Goal: Task Accomplishment & Management: Manage account settings

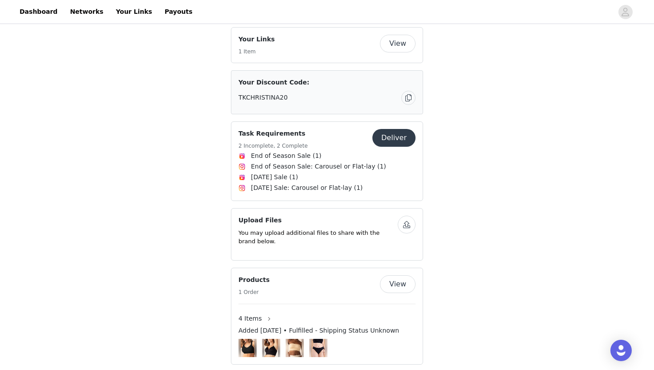
scroll to position [294, 0]
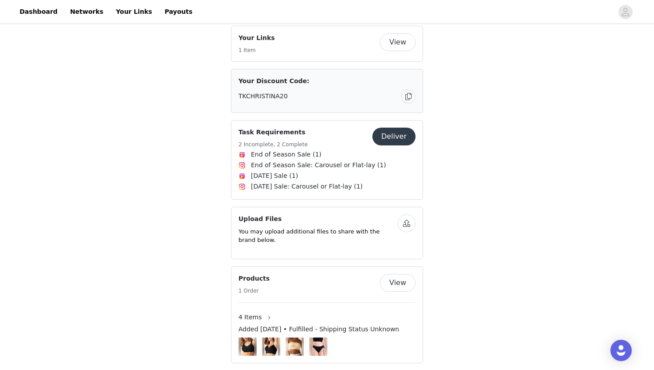
click at [395, 128] on button "Deliver" at bounding box center [393, 137] width 43 height 18
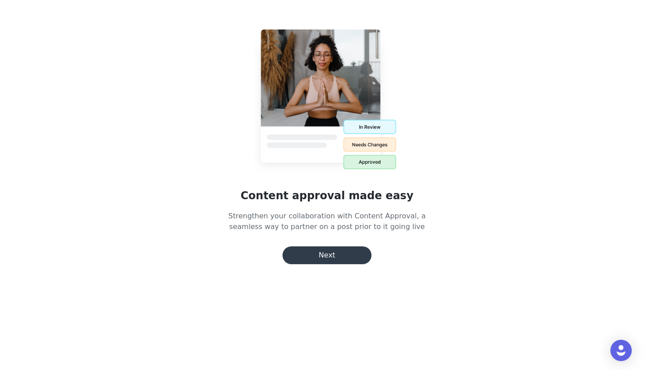
click at [339, 254] on button "Next" at bounding box center [326, 255] width 89 height 18
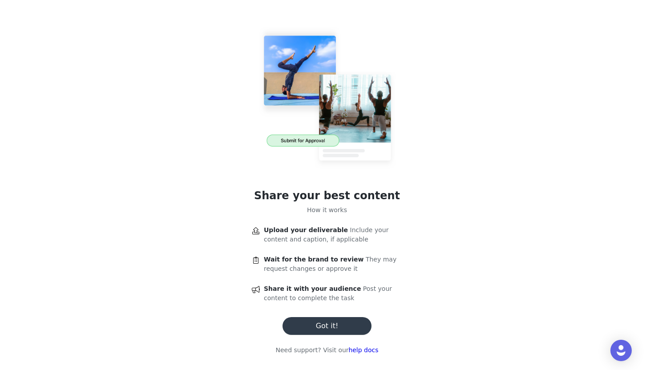
click at [326, 327] on button "Got it!" at bounding box center [326, 326] width 89 height 18
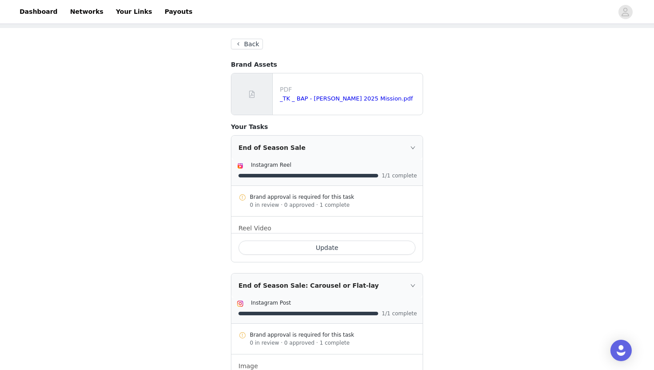
scroll to position [38, 0]
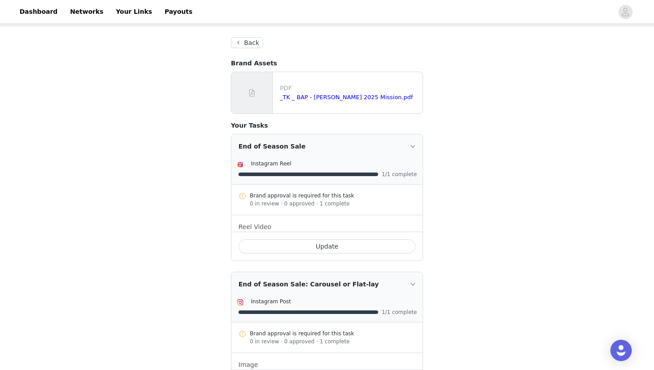
click at [412, 146] on icon "icon: right" at bounding box center [412, 146] width 5 height 5
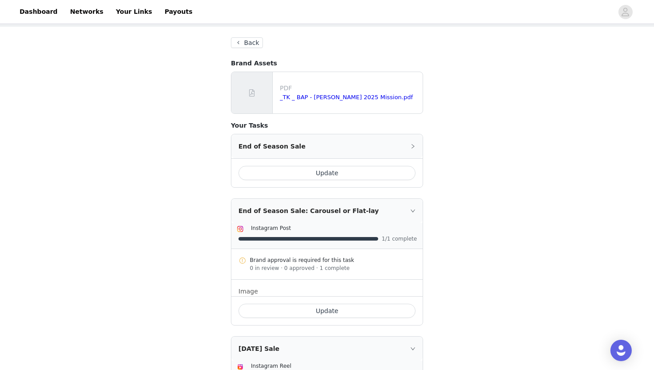
click at [412, 147] on icon "icon: right" at bounding box center [412, 146] width 5 height 5
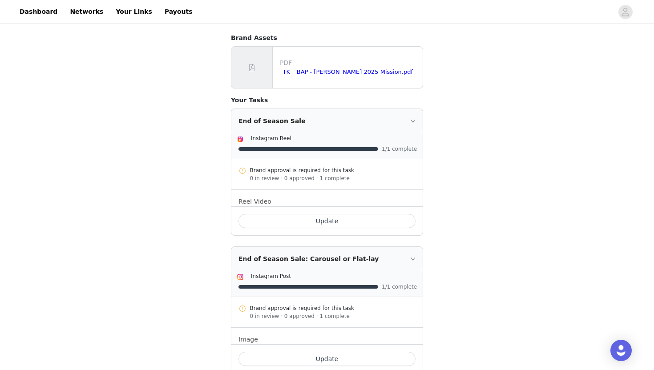
click at [371, 207] on div "Update" at bounding box center [326, 220] width 191 height 29
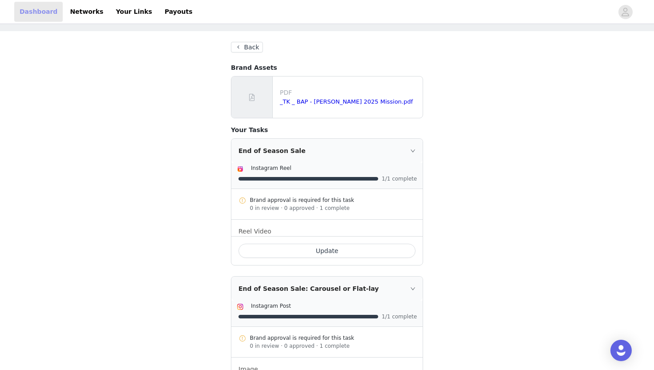
scroll to position [0, 0]
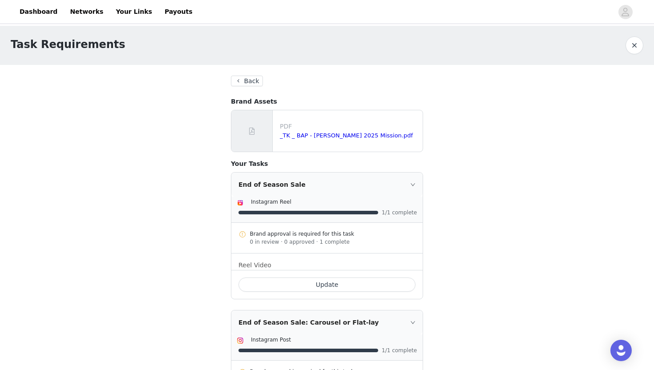
click at [250, 81] on button "Back" at bounding box center [247, 81] width 32 height 11
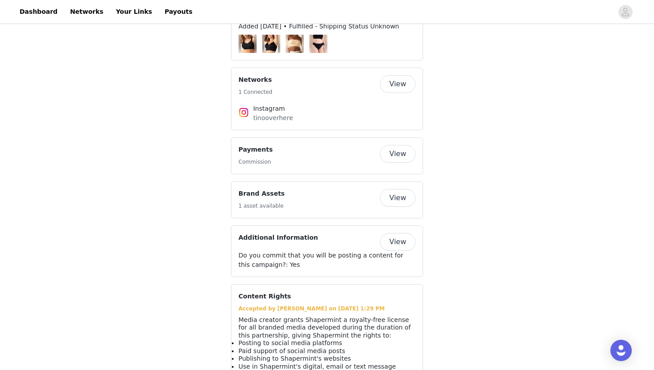
scroll to position [627, 0]
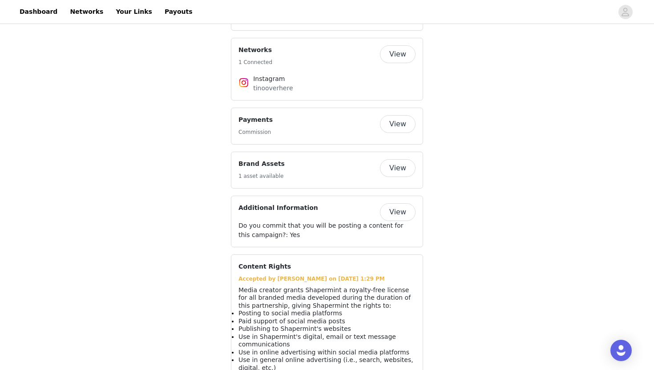
click at [400, 115] on button "View" at bounding box center [398, 124] width 36 height 18
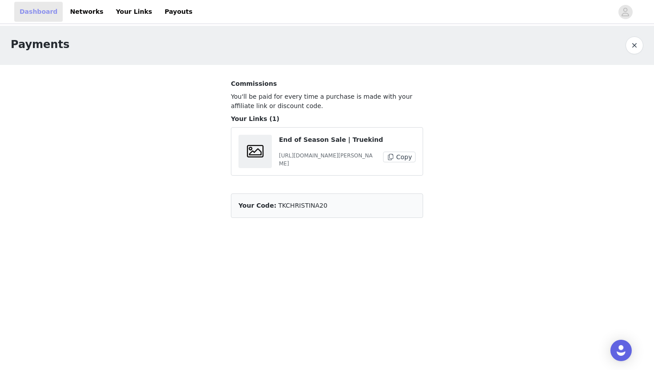
click at [43, 12] on link "Dashboard" at bounding box center [38, 12] width 48 height 20
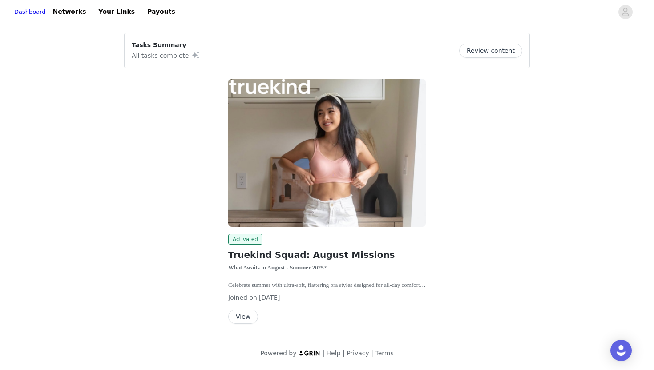
click at [248, 314] on button "View" at bounding box center [243, 317] width 30 height 14
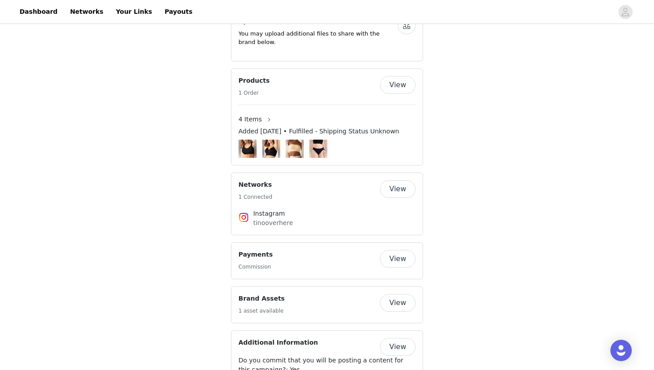
scroll to position [688, 0]
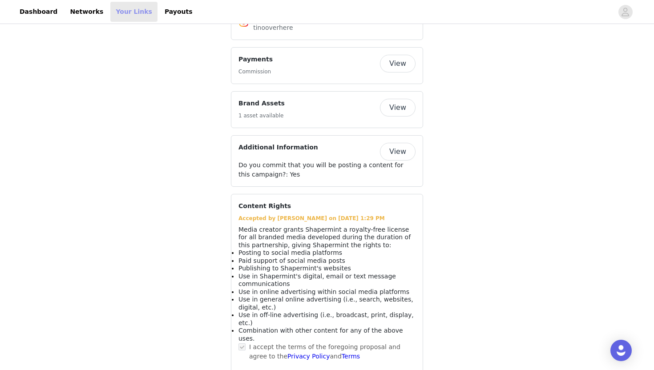
click at [129, 14] on link "Your Links" at bounding box center [133, 12] width 47 height 20
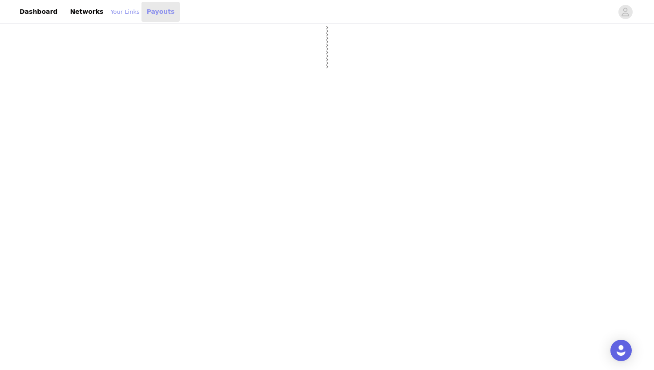
select select "12"
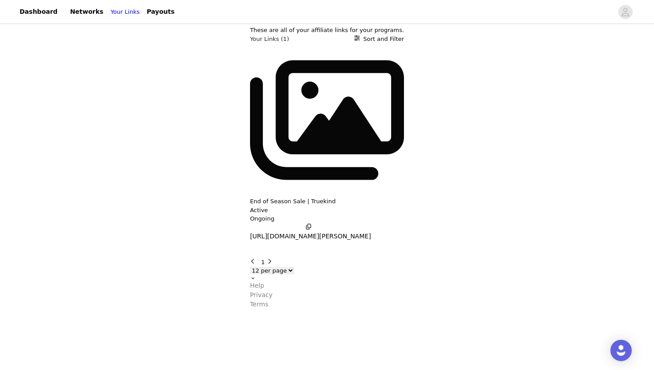
click at [250, 118] on div "End of Season Sale | Truekind Active Ongoing https://glnk.io/4r21x/christina" at bounding box center [327, 143] width 154 height 201
click at [259, 251] on icon "button" at bounding box center [259, 251] width 0 height 0
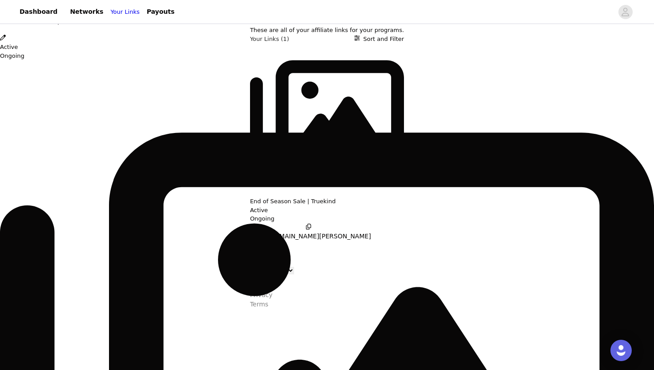
click at [6, 8] on icon "Close" at bounding box center [3, 5] width 6 height 6
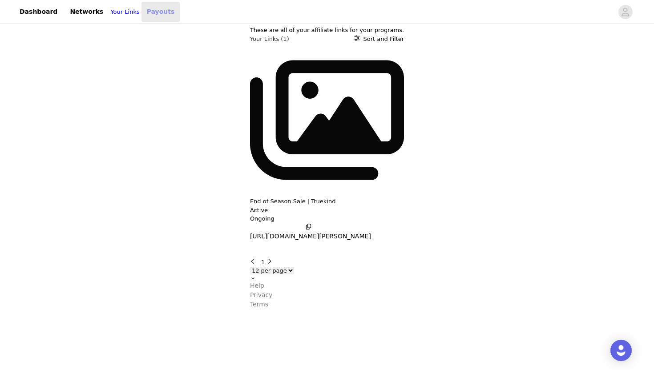
click at [153, 16] on link "Payouts" at bounding box center [160, 12] width 39 height 20
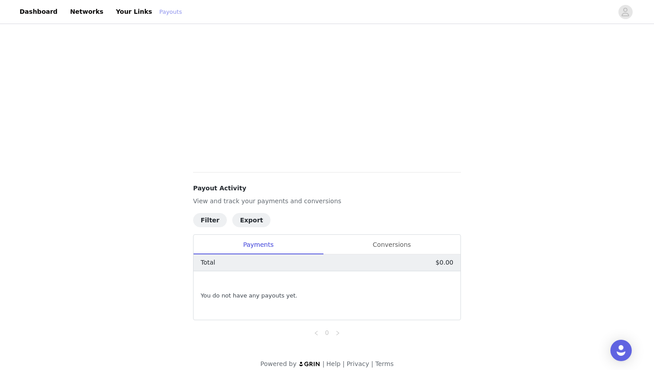
scroll to position [195, 0]
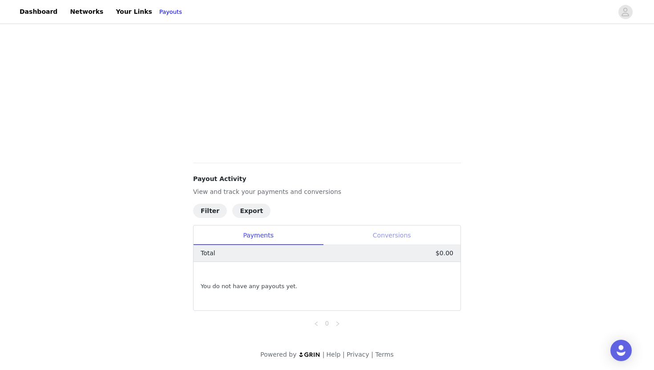
click at [384, 232] on div "Conversions" at bounding box center [391, 236] width 137 height 20
click at [279, 228] on div "Payments" at bounding box center [257, 236] width 129 height 20
